Goal: Task Accomplishment & Management: Complete application form

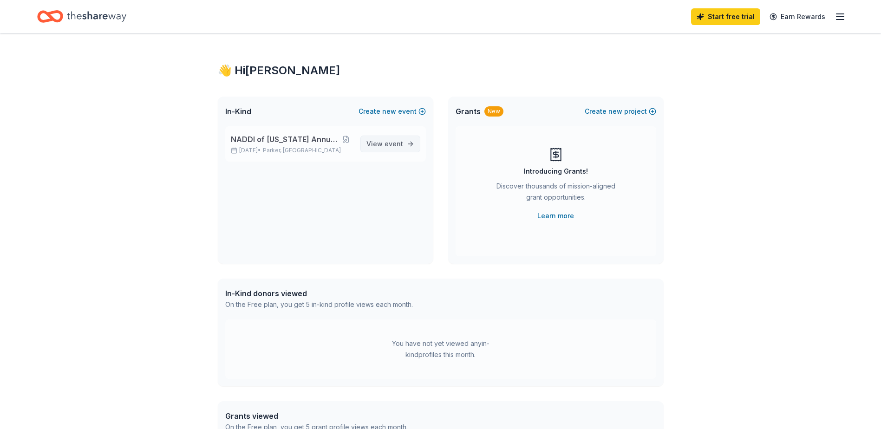
click at [396, 145] on span "event" at bounding box center [394, 144] width 19 height 8
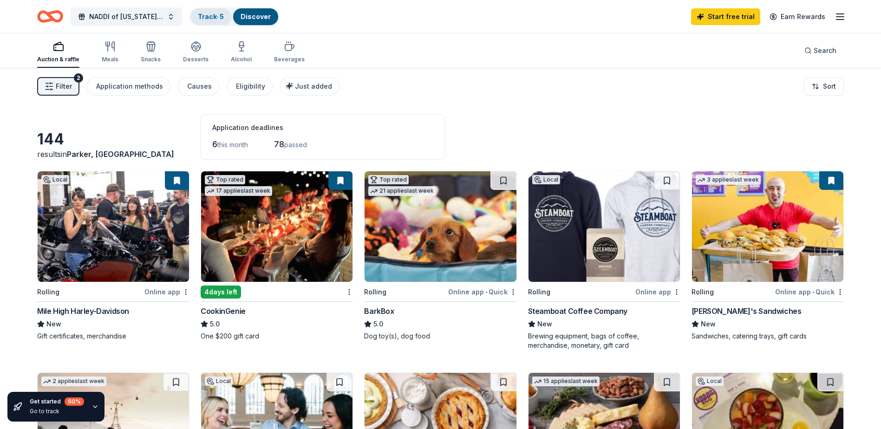
click at [211, 15] on link "Track · 5" at bounding box center [211, 17] width 26 height 8
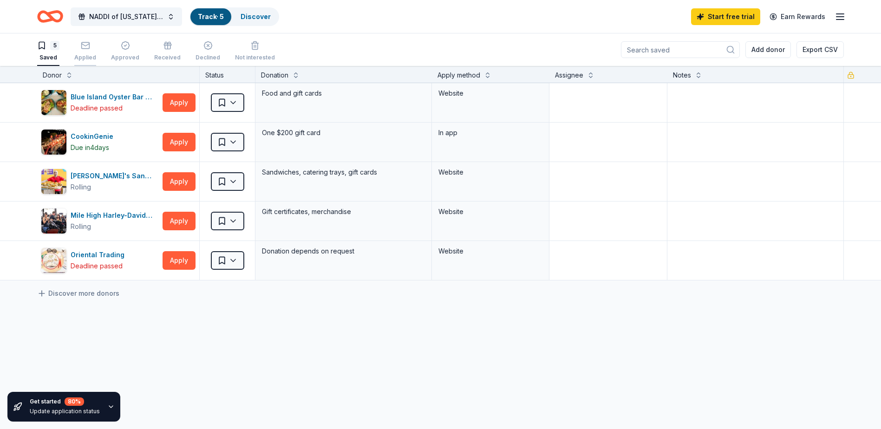
click at [88, 51] on div "Applied" at bounding box center [85, 51] width 22 height 20
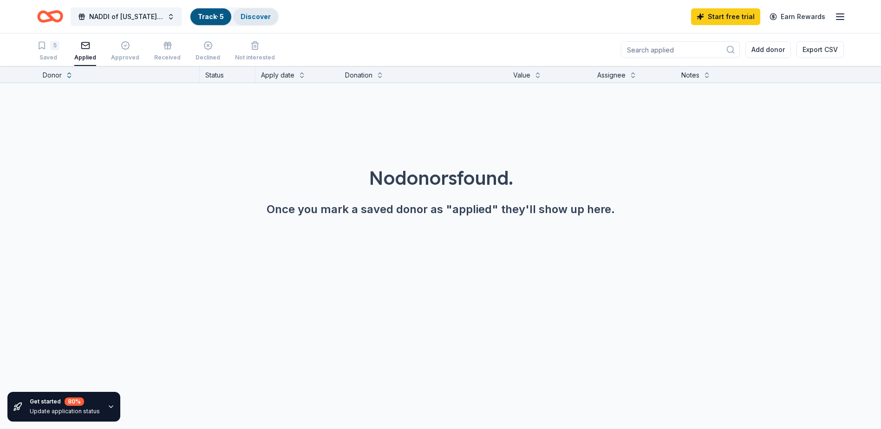
click at [270, 20] on div "Discover" at bounding box center [255, 16] width 45 height 17
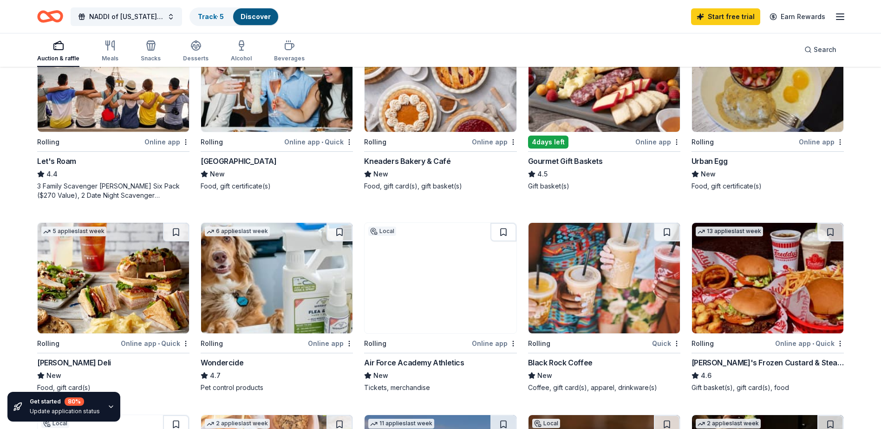
scroll to position [372, 0]
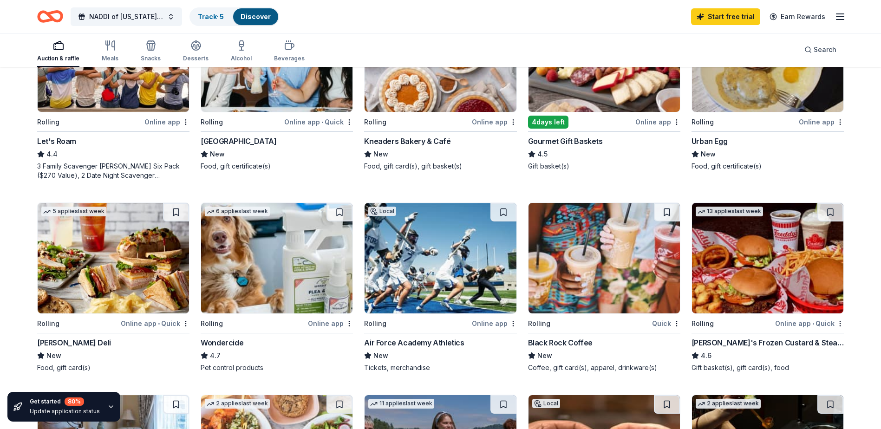
click at [809, 321] on div "Online app • Quick" at bounding box center [810, 324] width 69 height 12
click at [664, 323] on div "Quick" at bounding box center [666, 324] width 28 height 12
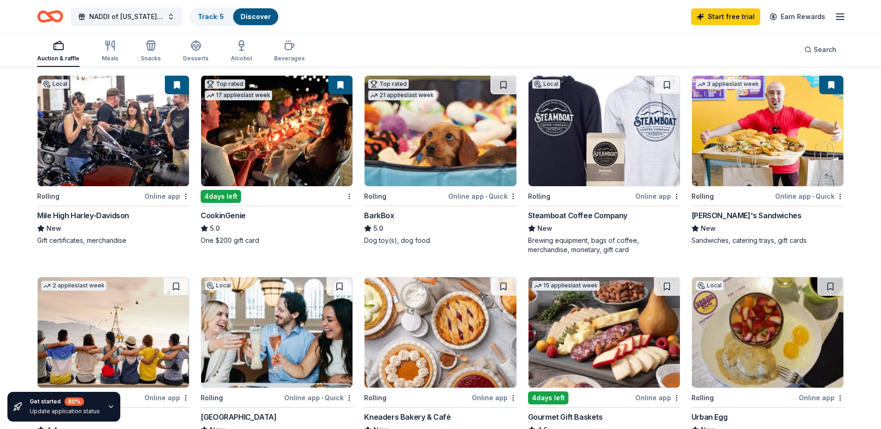
scroll to position [93, 0]
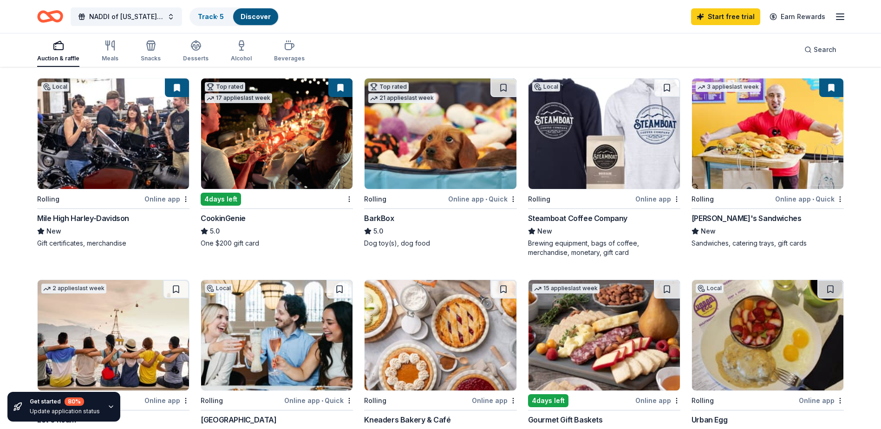
click at [664, 199] on div "Online app" at bounding box center [658, 199] width 45 height 12
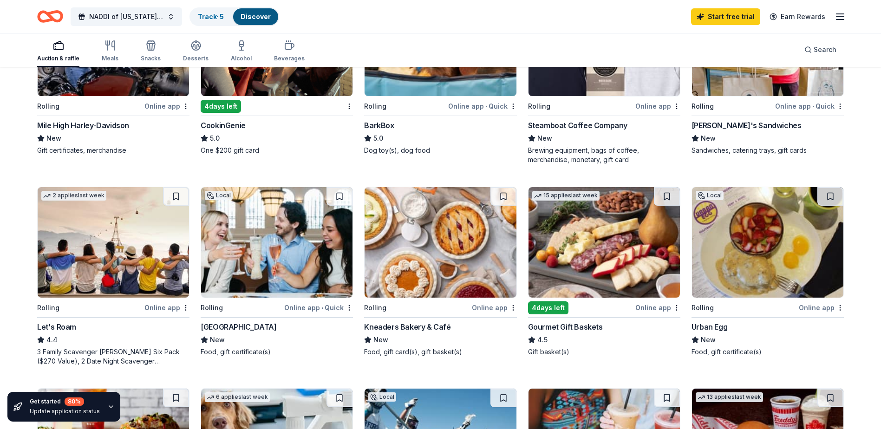
click at [821, 307] on div "Online app" at bounding box center [821, 308] width 45 height 12
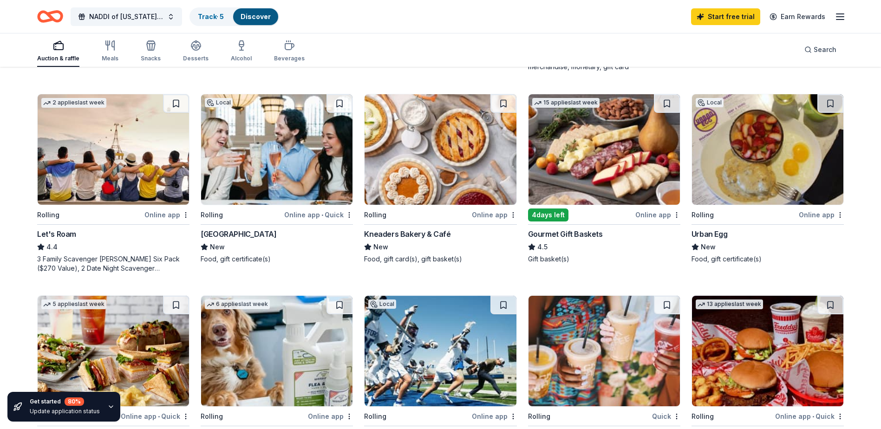
scroll to position [372, 0]
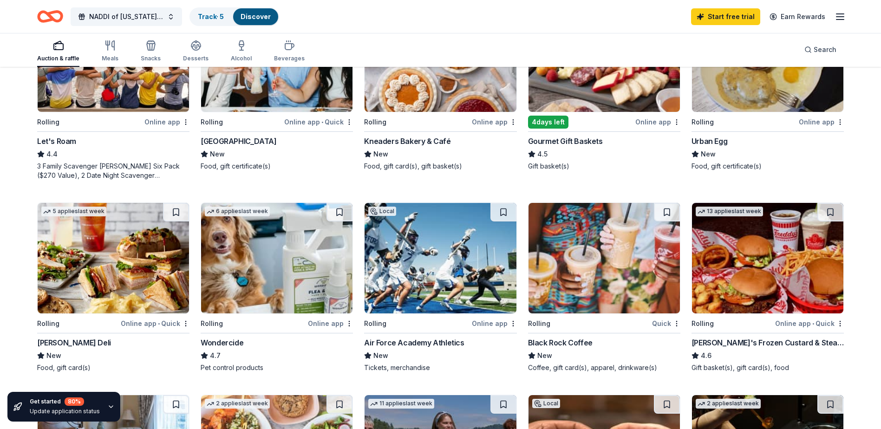
click at [661, 322] on div "Quick" at bounding box center [666, 324] width 28 height 12
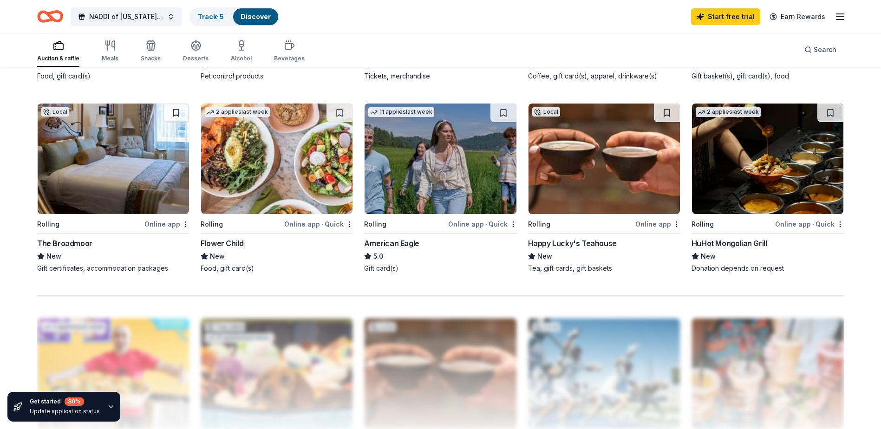
scroll to position [465, 0]
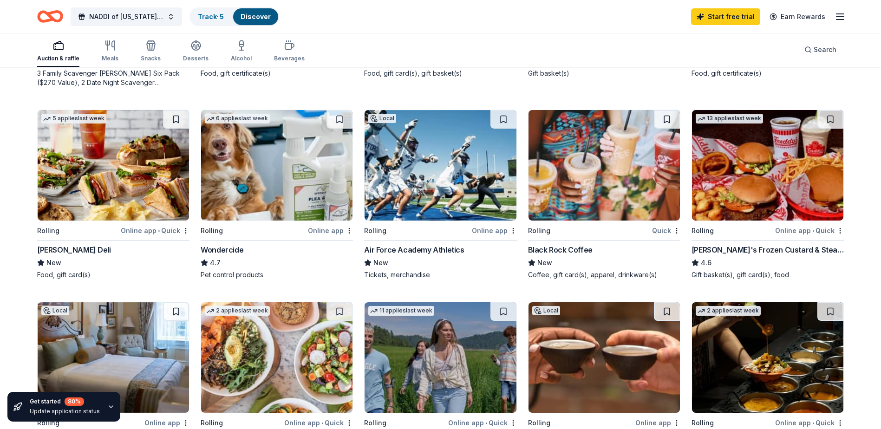
click at [168, 231] on div "Online app • Quick" at bounding box center [155, 231] width 69 height 12
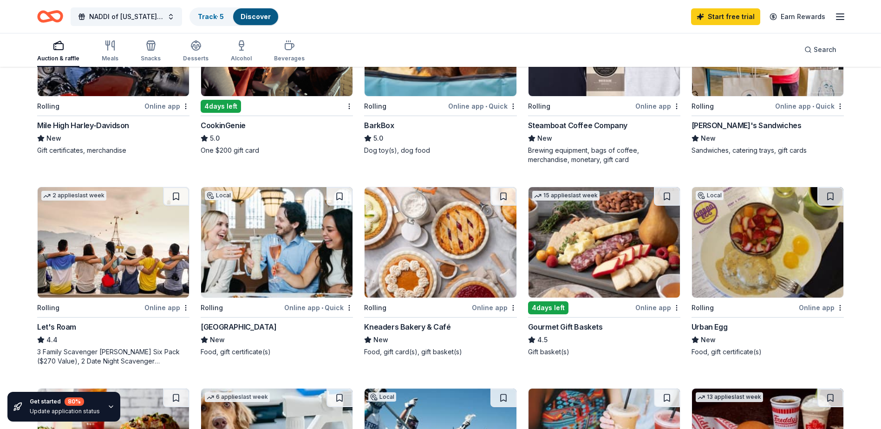
scroll to position [93, 0]
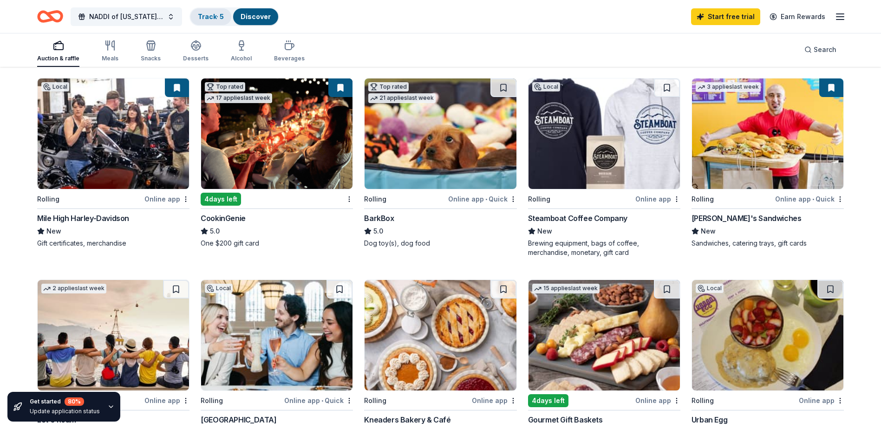
click at [210, 19] on link "Track · 5" at bounding box center [211, 17] width 26 height 8
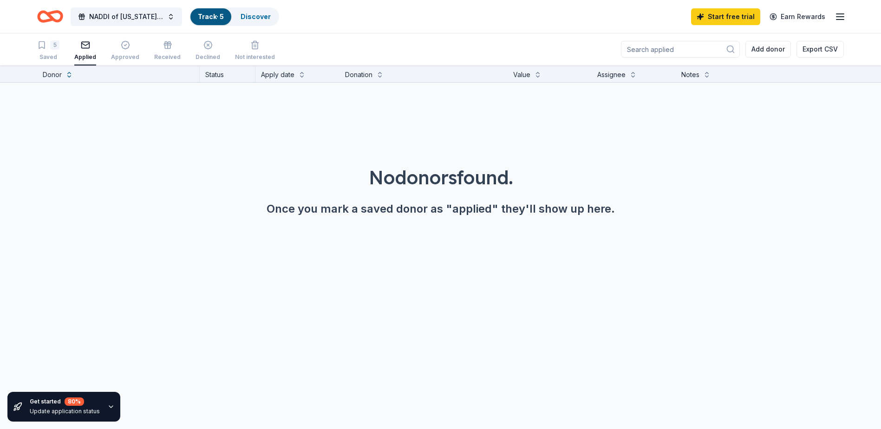
scroll to position [0, 0]
click at [56, 53] on div "5 Saved" at bounding box center [48, 50] width 22 height 20
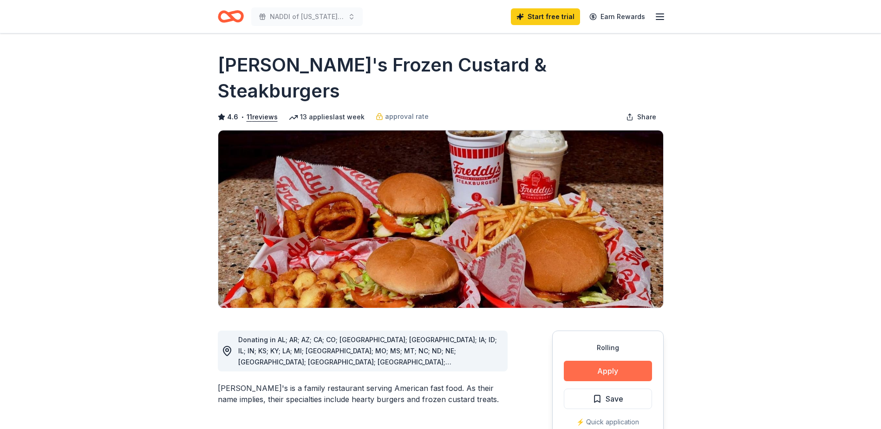
click at [616, 361] on button "Apply" at bounding box center [608, 371] width 88 height 20
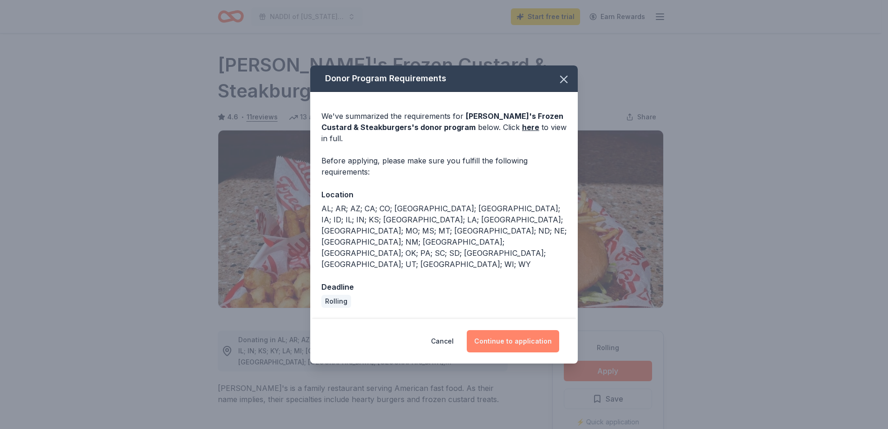
click at [525, 330] on button "Continue to application" at bounding box center [513, 341] width 92 height 22
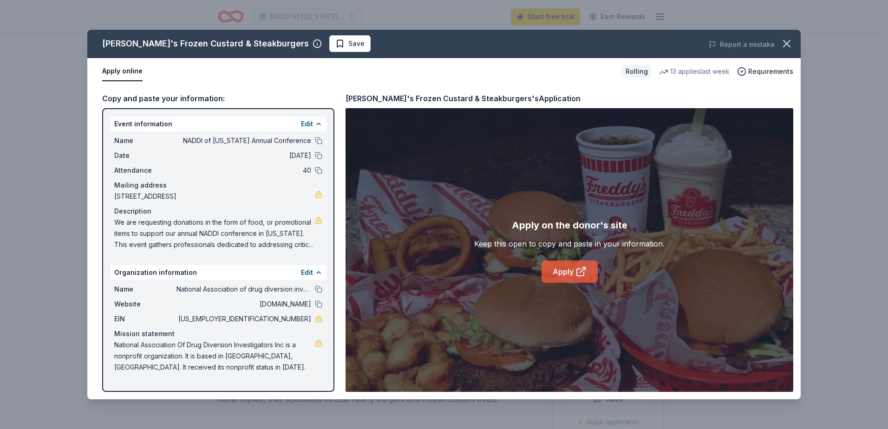
click at [573, 264] on link "Apply" at bounding box center [570, 272] width 56 height 22
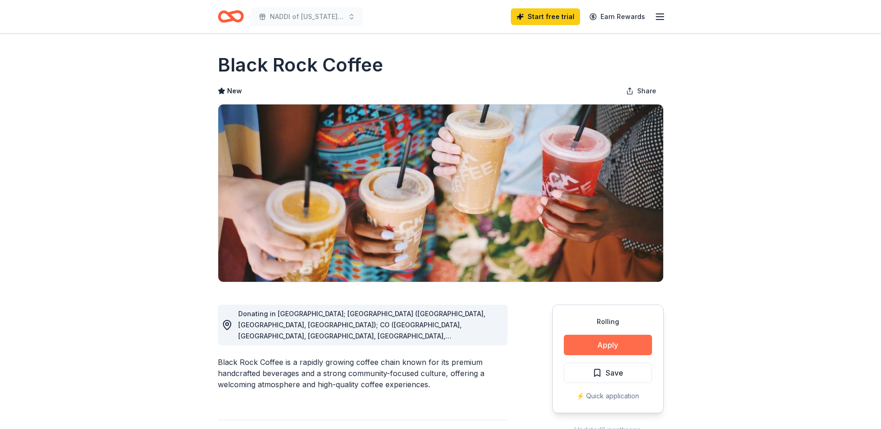
click at [614, 344] on button "Apply" at bounding box center [608, 345] width 88 height 20
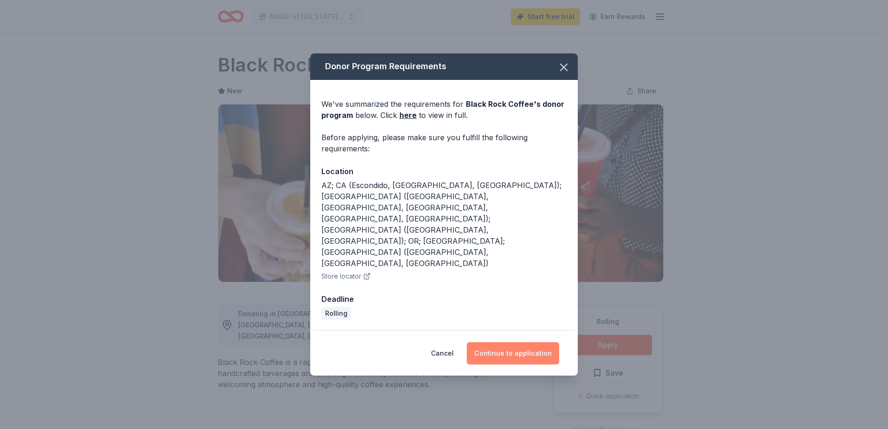
click at [519, 342] on button "Continue to application" at bounding box center [513, 353] width 92 height 22
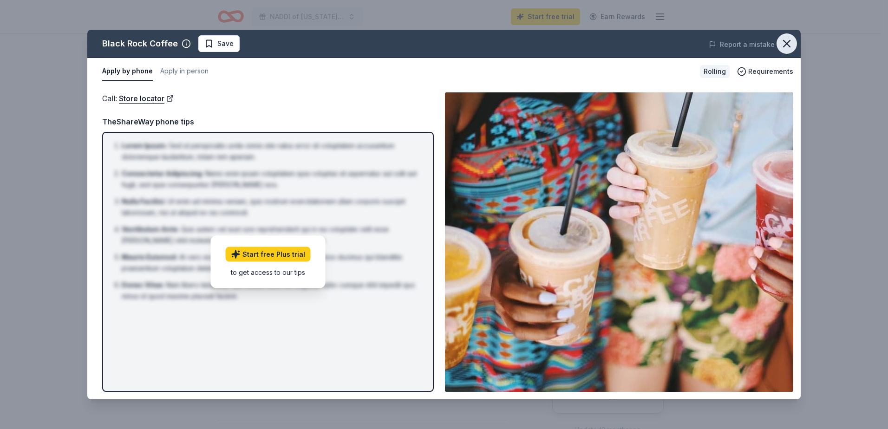
click at [784, 46] on icon "button" at bounding box center [787, 43] width 7 height 7
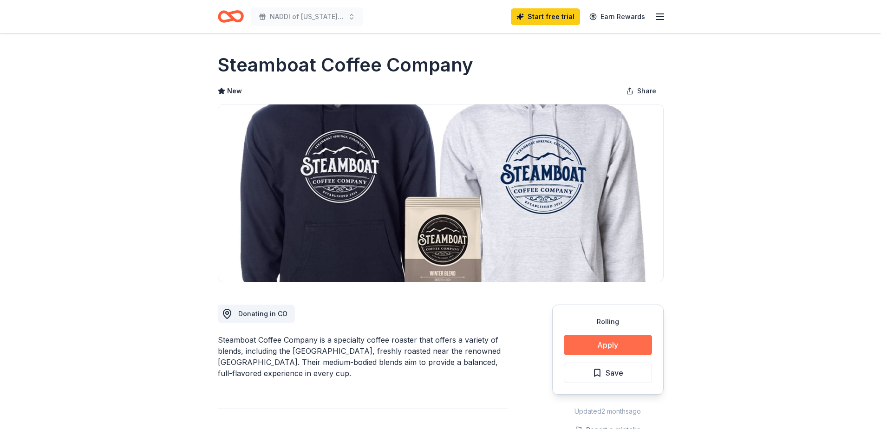
click at [624, 342] on button "Apply" at bounding box center [608, 345] width 88 height 20
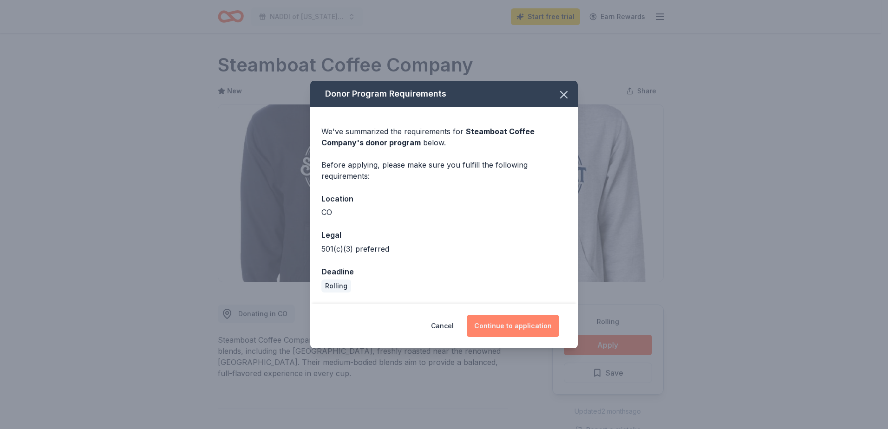
click at [508, 323] on button "Continue to application" at bounding box center [513, 326] width 92 height 22
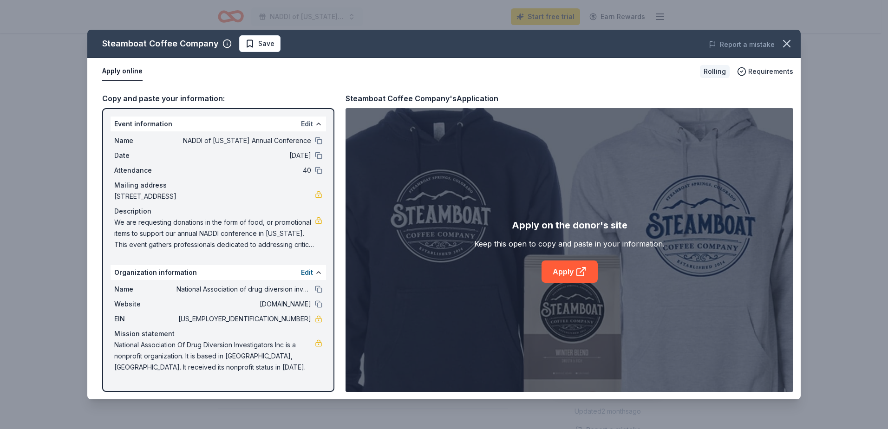
click at [311, 123] on button "Edit" at bounding box center [307, 123] width 12 height 11
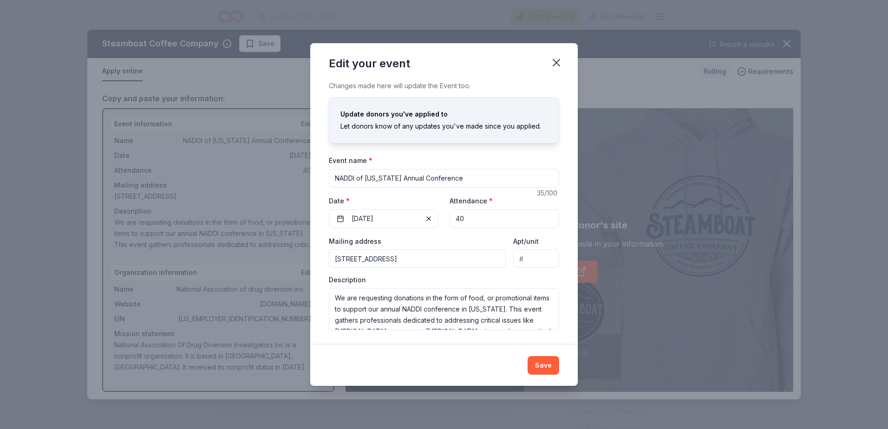
drag, startPoint x: 487, startPoint y: 224, endPoint x: 441, endPoint y: 224, distance: 46.0
click at [441, 224] on div "Event website https://www.naddi.org/home Attendance * 40 Date * 08/22/2025" at bounding box center [444, 211] width 230 height 33
type input "50"
click at [544, 362] on button "Save" at bounding box center [544, 365] width 32 height 19
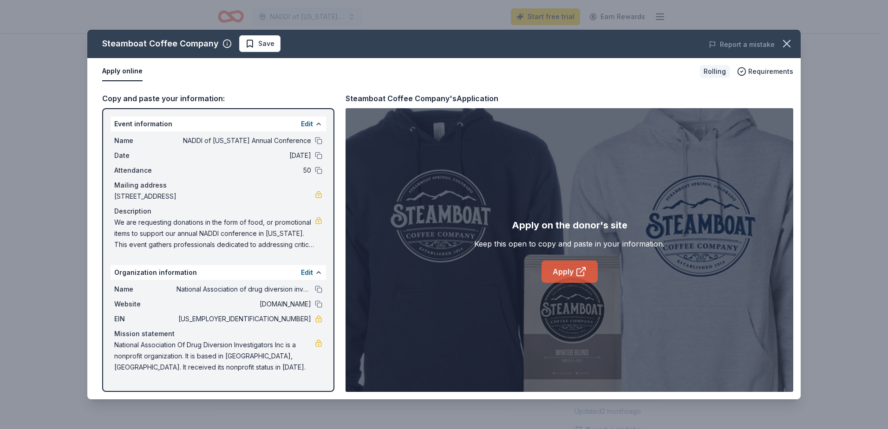
click at [564, 271] on link "Apply" at bounding box center [570, 272] width 56 height 22
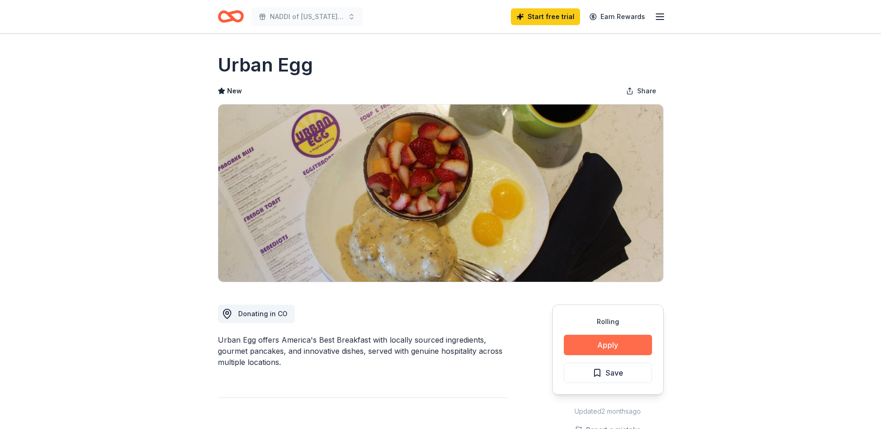
click at [601, 345] on button "Apply" at bounding box center [608, 345] width 88 height 20
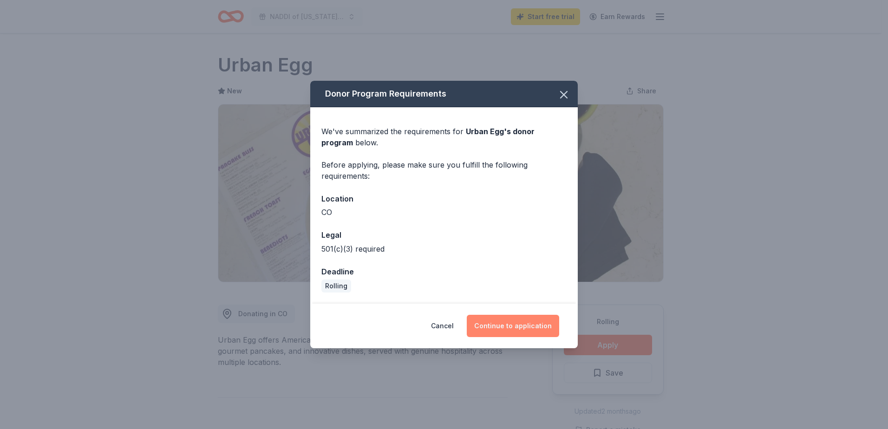
click at [514, 329] on button "Continue to application" at bounding box center [513, 326] width 92 height 22
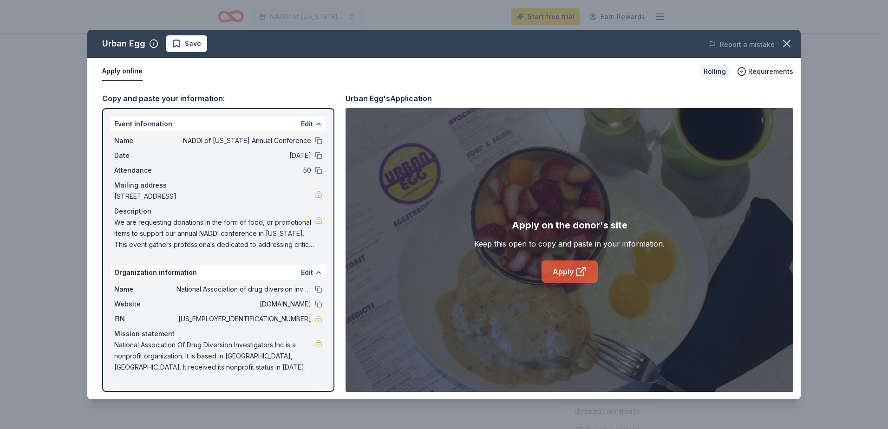
click at [561, 271] on link "Apply" at bounding box center [570, 272] width 56 height 22
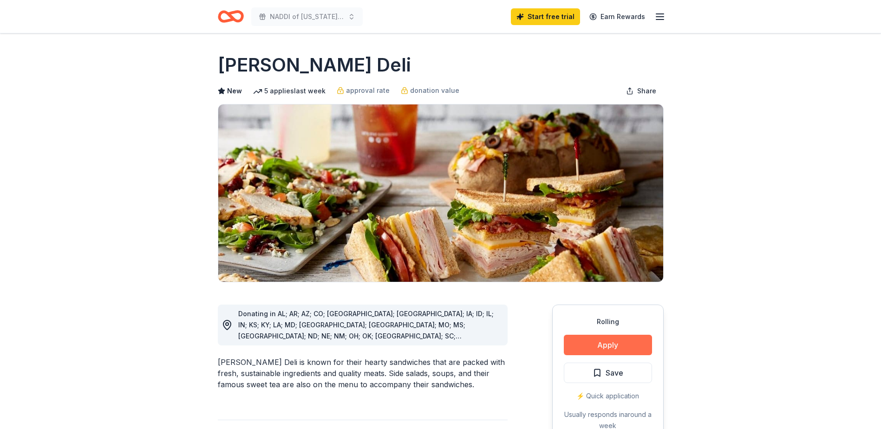
click at [592, 342] on button "Apply" at bounding box center [608, 345] width 88 height 20
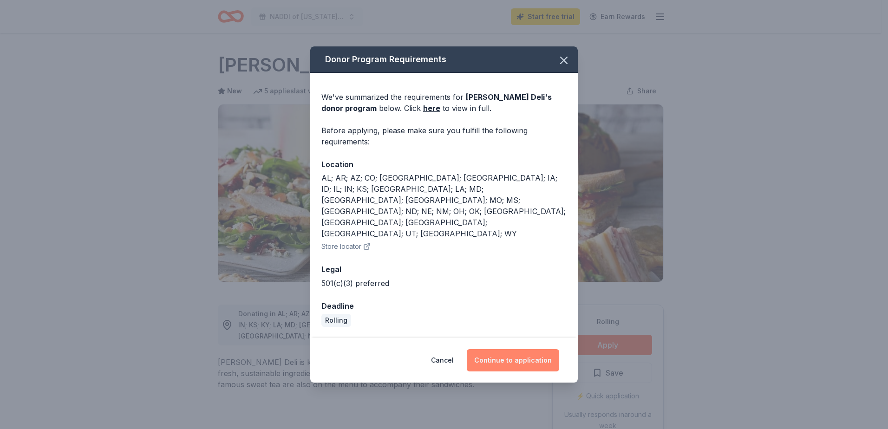
click at [531, 349] on button "Continue to application" at bounding box center [513, 360] width 92 height 22
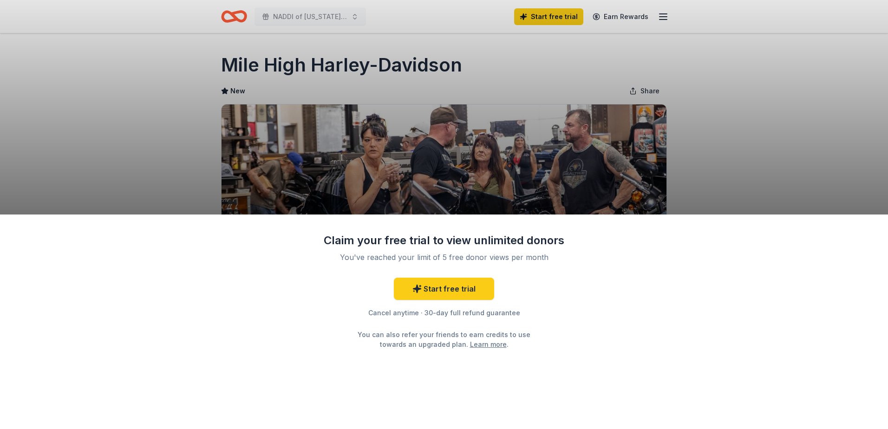
click at [621, 350] on div "Claim your free trial to view unlimited donors You've reached your limit of 5 f…" at bounding box center [444, 322] width 888 height 215
drag, startPoint x: 460, startPoint y: 389, endPoint x: 471, endPoint y: 372, distance: 20.4
click at [460, 388] on div "Claim your free trial to view unlimited donors You've reached your limit of 5 f…" at bounding box center [444, 322] width 888 height 215
